Goal: Task Accomplishment & Management: Manage account settings

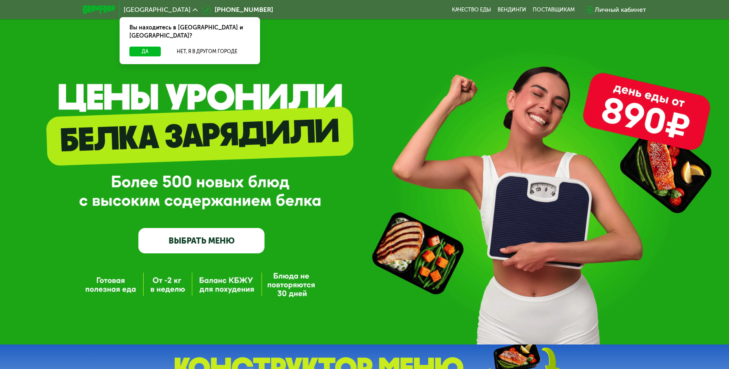
click at [611, 11] on div "Личный кабинет" at bounding box center [620, 10] width 51 height 10
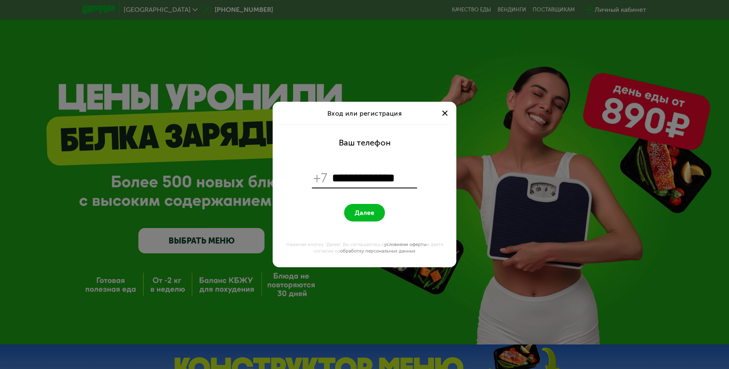
type input "**********"
click at [364, 212] on span "Далее" at bounding box center [365, 213] width 20 height 8
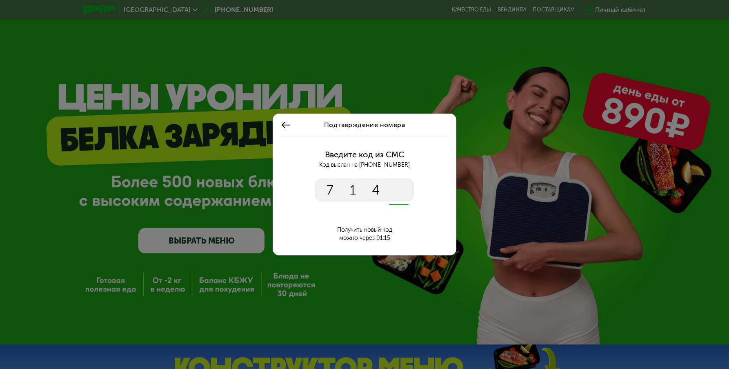
type input "****"
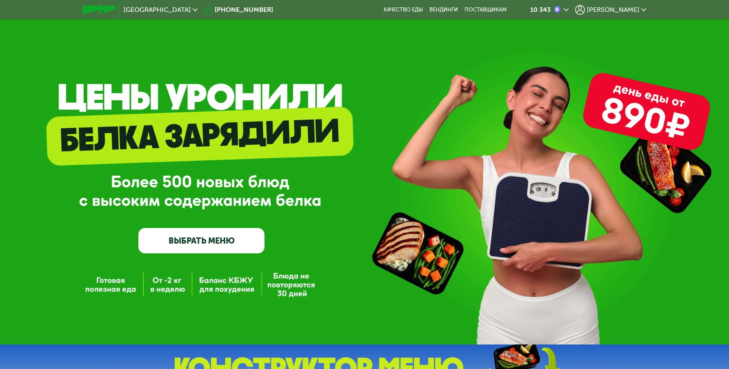
click at [630, 8] on span "[PERSON_NAME]" at bounding box center [613, 10] width 52 height 7
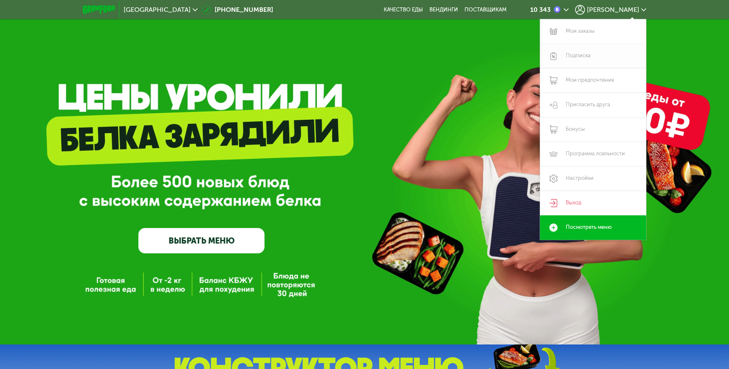
click at [606, 53] on link "Подписка" at bounding box center [593, 56] width 106 height 24
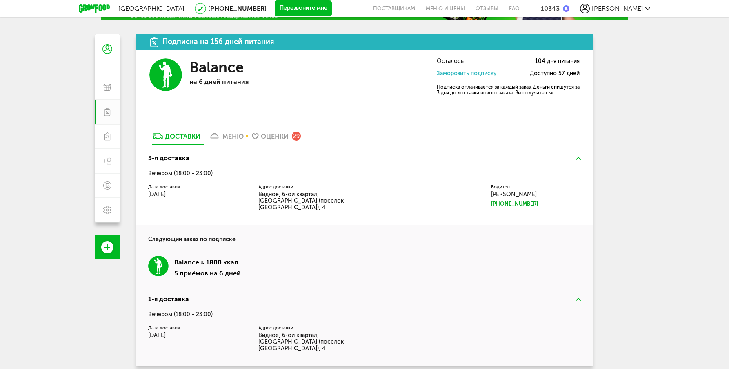
scroll to position [62, 0]
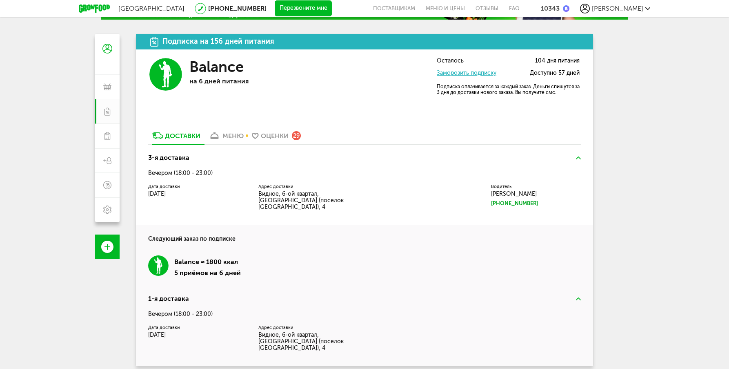
click at [471, 72] on link "Заморозить подписку" at bounding box center [467, 72] width 60 height 7
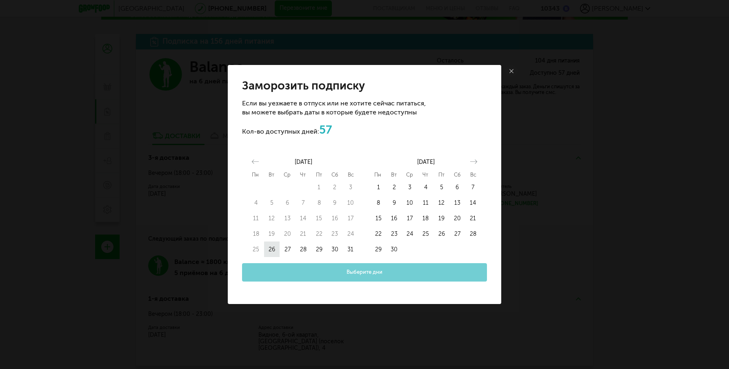
click at [272, 250] on button "26" at bounding box center [272, 249] width 16 height 16
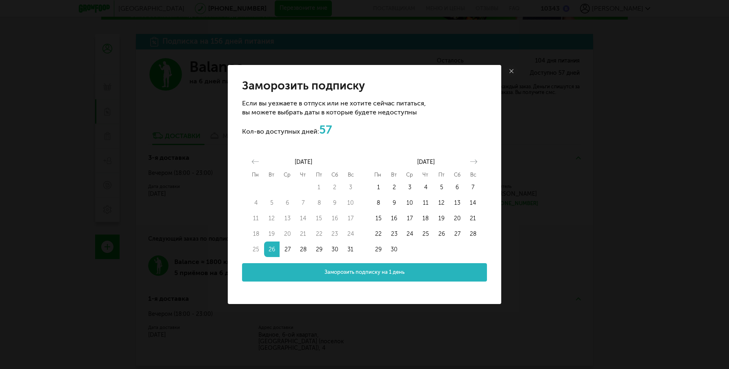
click at [474, 161] on icon "Move forward to switch to the next month." at bounding box center [474, 162] width 8 height 8
click at [395, 233] on button "21" at bounding box center [394, 234] width 16 height 16
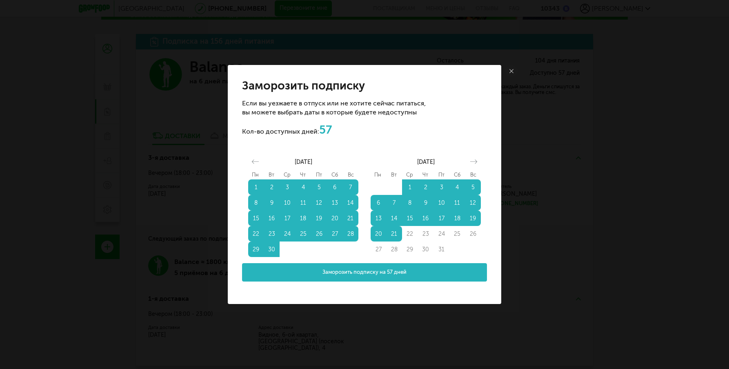
click at [272, 249] on button "30" at bounding box center [272, 249] width 16 height 16
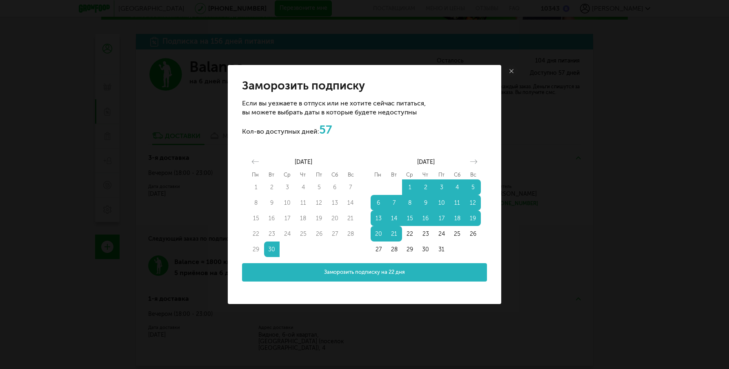
click at [253, 160] on icon "Move backward to switch to the previous month." at bounding box center [255, 162] width 8 height 8
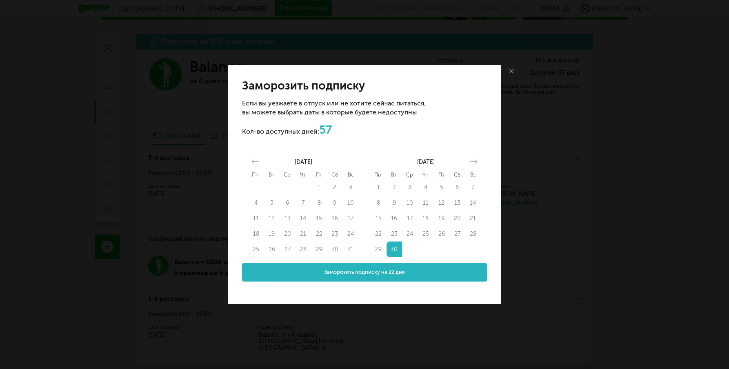
click at [256, 156] on button "Move backward to switch to the previous month." at bounding box center [255, 161] width 14 height 11
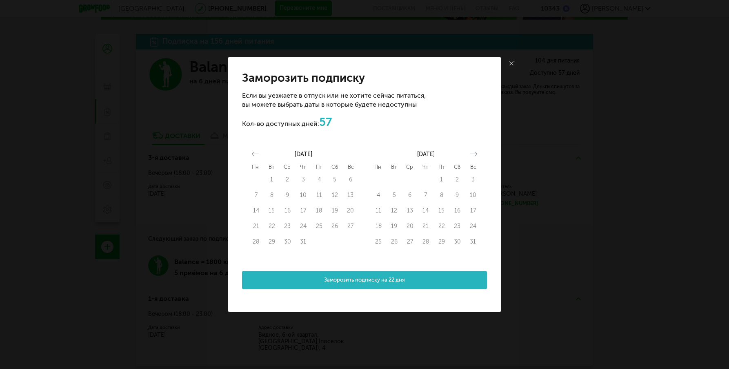
click at [512, 62] on icon at bounding box center [511, 63] width 4 height 4
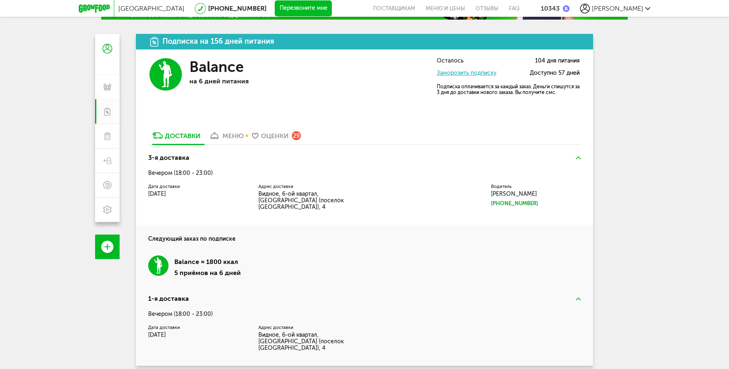
click at [476, 72] on link "Заморозить подписку" at bounding box center [467, 72] width 60 height 7
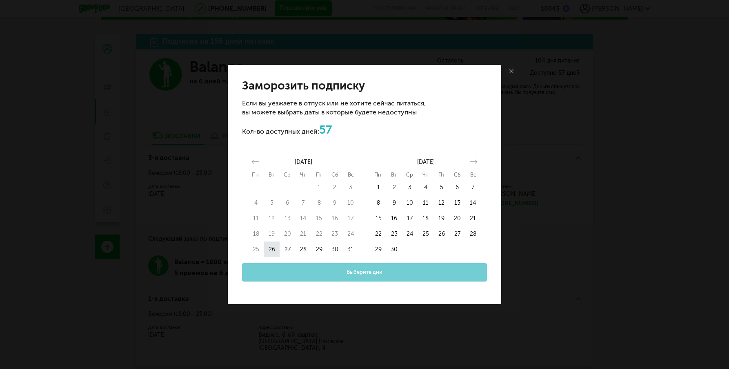
click at [273, 247] on button "26" at bounding box center [272, 249] width 16 height 16
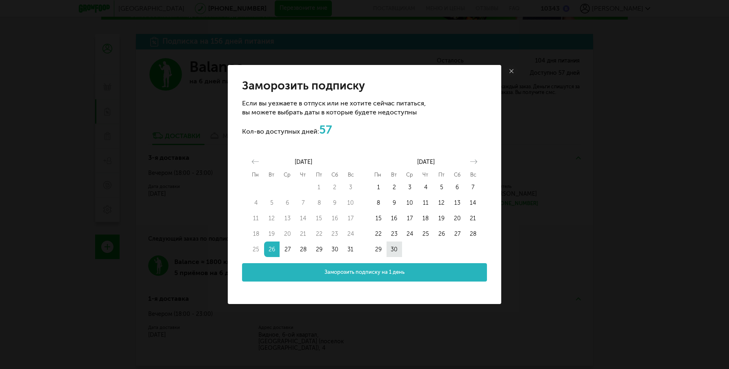
click at [392, 249] on button "30" at bounding box center [394, 249] width 16 height 16
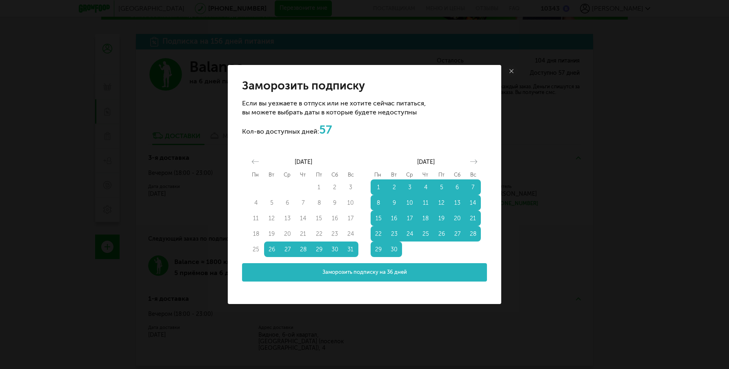
click at [479, 161] on button "Move forward to switch to the next month." at bounding box center [473, 161] width 14 height 11
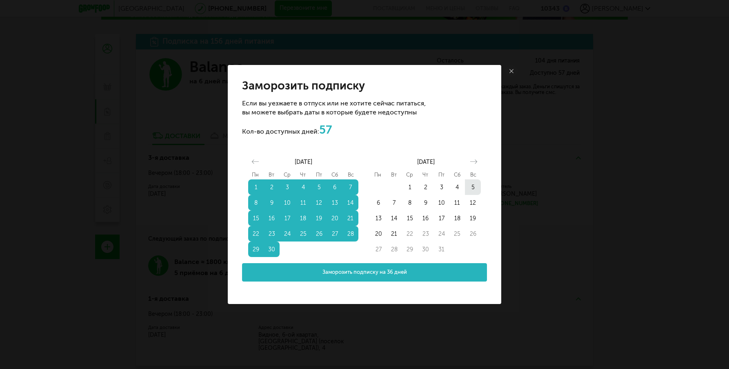
click at [471, 189] on button "5" at bounding box center [473, 187] width 16 height 16
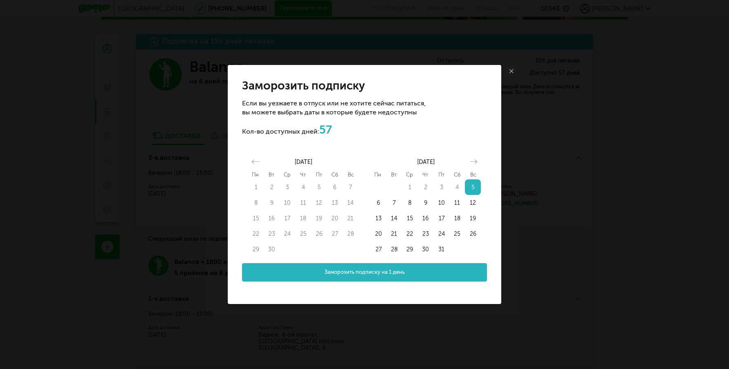
click at [255, 161] on icon "Move backward to switch to the previous month." at bounding box center [255, 162] width 8 height 8
click at [513, 69] on icon at bounding box center [511, 71] width 4 height 4
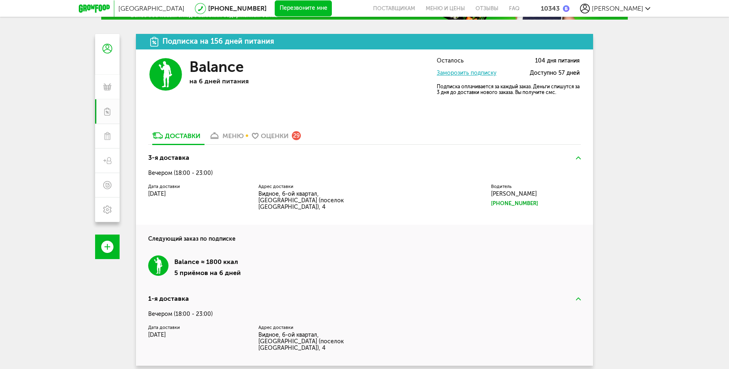
click at [461, 75] on link "Заморозить подписку" at bounding box center [467, 72] width 60 height 7
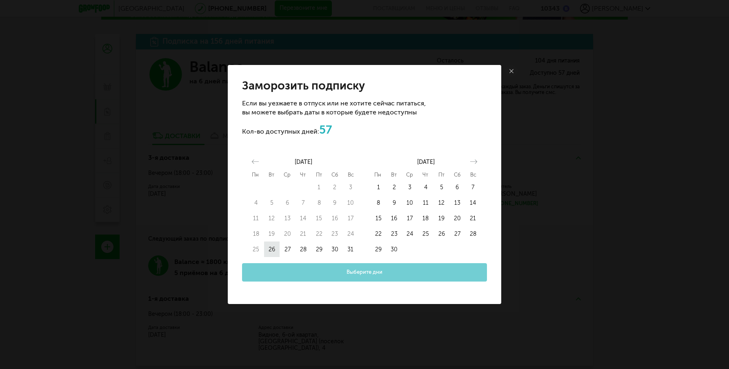
click at [271, 245] on button "26" at bounding box center [272, 249] width 16 height 16
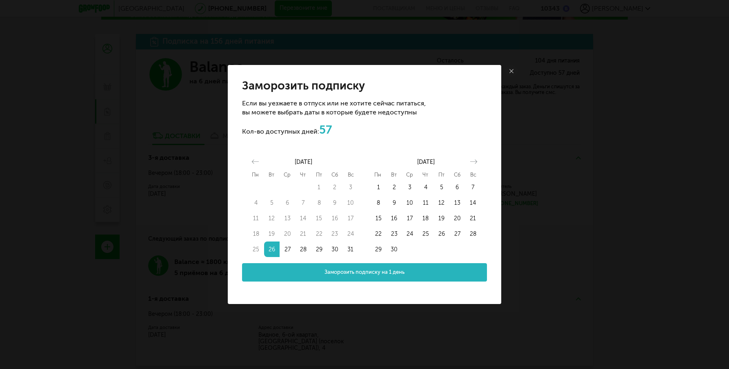
click at [471, 160] on icon "Move forward to switch to the next month." at bounding box center [474, 162] width 8 height 8
click at [475, 186] on button "5" at bounding box center [473, 187] width 16 height 16
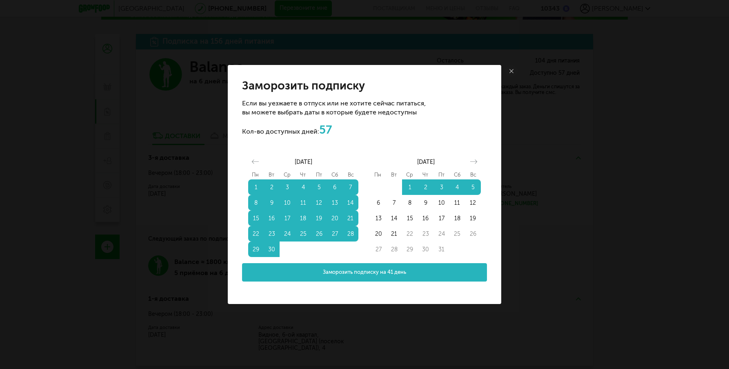
click at [433, 273] on button "Заморозить подписку на 41 день" at bounding box center [364, 272] width 245 height 18
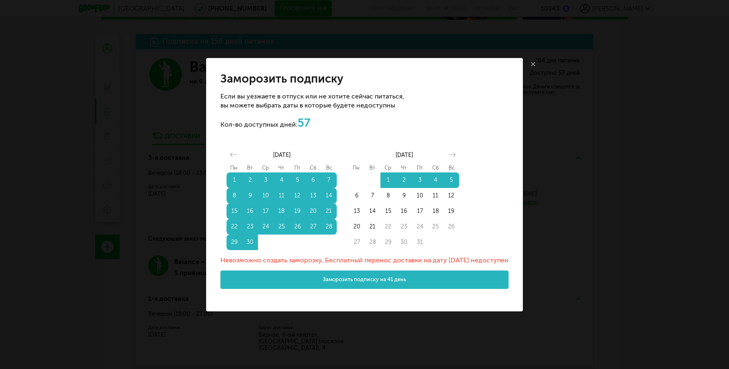
click at [539, 60] on link at bounding box center [533, 64] width 12 height 12
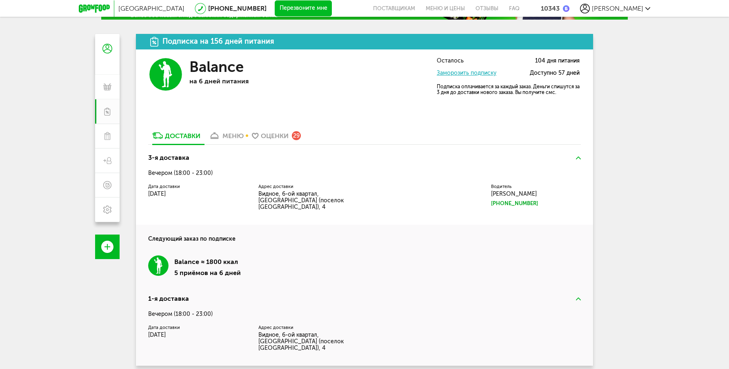
click at [462, 73] on link "Заморозить подписку" at bounding box center [467, 72] width 60 height 7
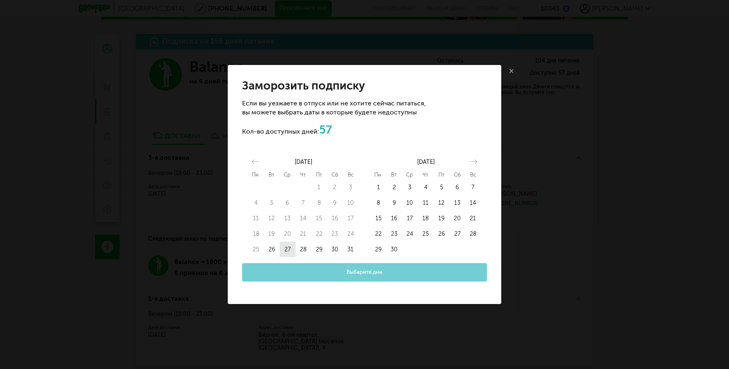
click at [285, 248] on button "27" at bounding box center [288, 249] width 16 height 16
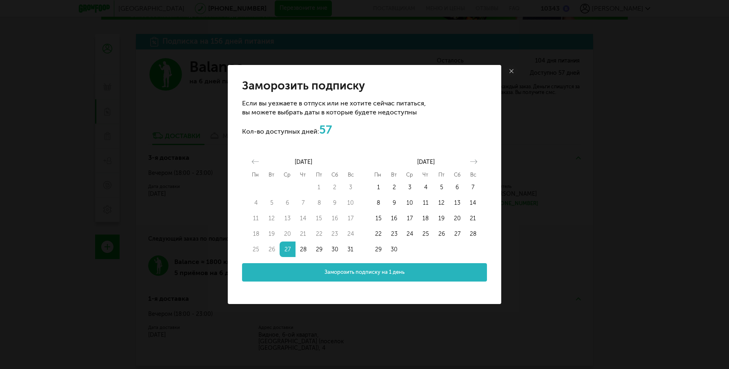
click at [474, 161] on icon "Move forward to switch to the next month." at bounding box center [474, 162] width 8 height 8
click at [472, 186] on button "5" at bounding box center [473, 187] width 16 height 16
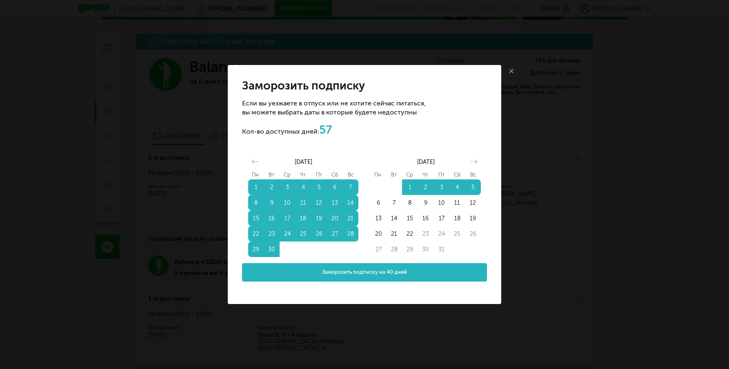
click at [428, 270] on button "Заморозить подписку на 40 дней" at bounding box center [364, 272] width 245 height 18
